Goal: Check status: Check status

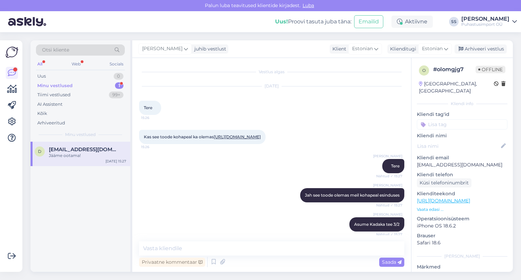
scroll to position [156, 0]
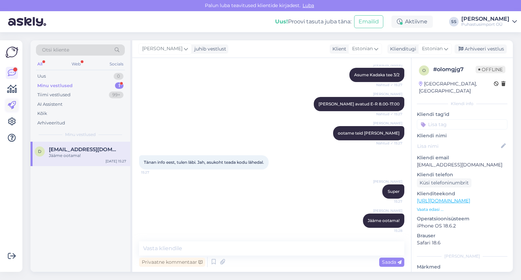
click at [12, 99] on link at bounding box center [12, 105] width 12 height 12
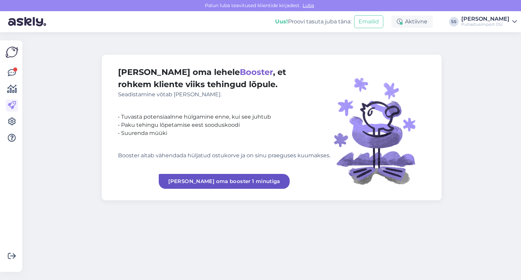
click at [12, 93] on icon at bounding box center [12, 89] width 10 height 8
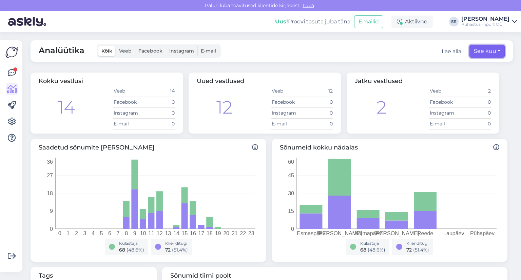
click at [480, 52] on button "See kuu" at bounding box center [486, 51] width 35 height 13
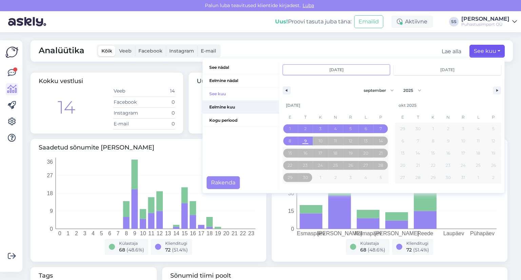
click at [232, 107] on span "Eelmine kuu" at bounding box center [240, 107] width 76 height 13
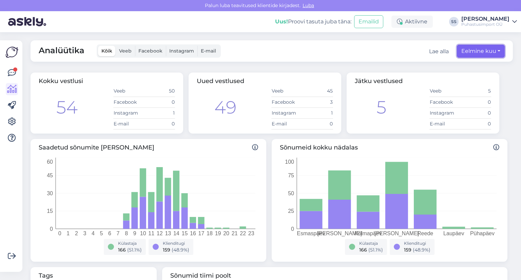
click at [472, 54] on button "Eelmine kuu" at bounding box center [481, 51] width 48 height 13
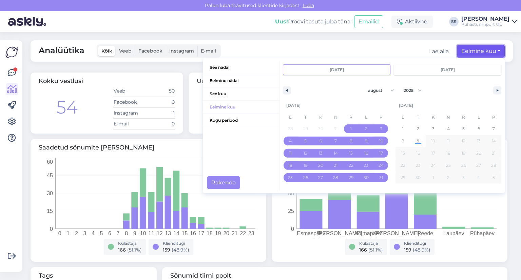
click at [472, 53] on button "Eelmine kuu" at bounding box center [481, 51] width 48 height 13
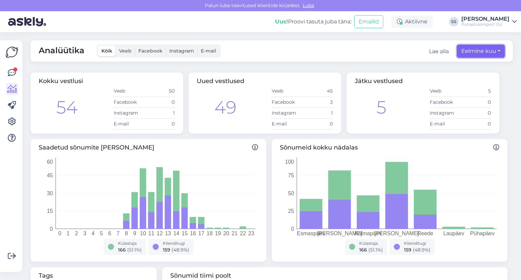
click at [470, 53] on button "Eelmine kuu" at bounding box center [481, 51] width 48 height 13
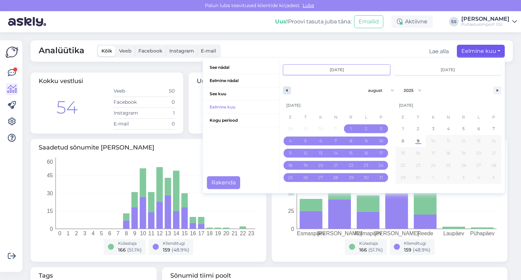
click at [284, 91] on icon "button" at bounding box center [285, 90] width 3 height 3
select select "6"
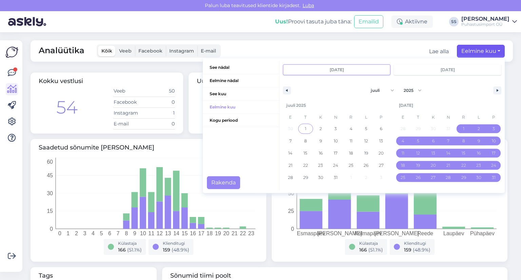
click at [301, 128] on span "1" at bounding box center [305, 128] width 15 height 9
type input "juuli 1 2025"
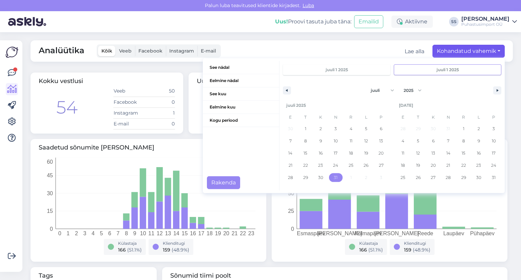
click at [334, 177] on span "31" at bounding box center [336, 178] width 4 height 12
type input "juuli 31 2025"
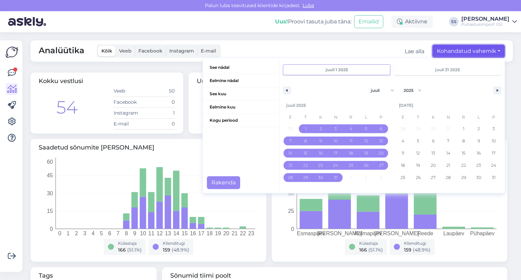
click at [473, 53] on button "Kohandatud vahemik" at bounding box center [468, 51] width 72 height 13
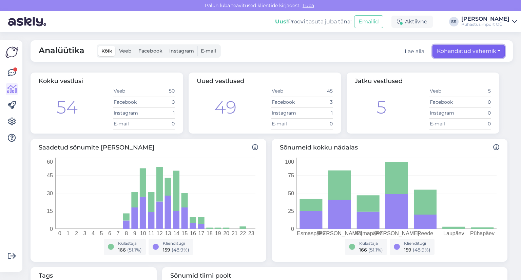
click at [473, 53] on button "Kohandatud vahemik" at bounding box center [468, 51] width 72 height 13
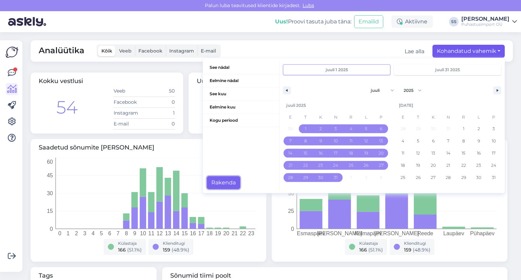
click at [222, 179] on button "Rakenda" at bounding box center [223, 182] width 33 height 13
